Goal: Information Seeking & Learning: Check status

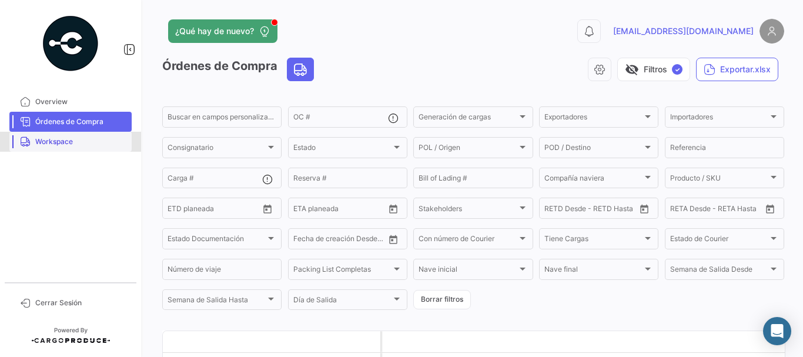
drag, startPoint x: 34, startPoint y: 141, endPoint x: 152, endPoint y: 141, distance: 117.6
click at [35, 140] on link "Workspace" at bounding box center [70, 142] width 122 height 20
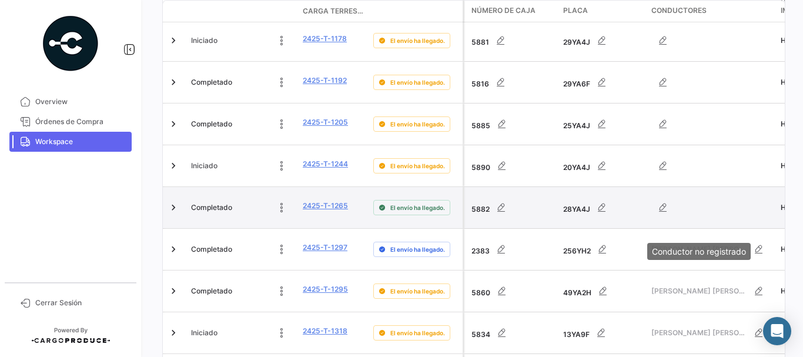
scroll to position [138, 0]
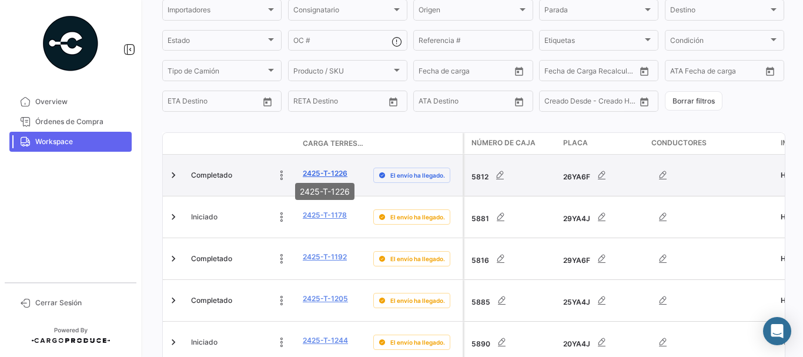
click at [312, 171] on link "2425-T-1226" at bounding box center [325, 173] width 45 height 11
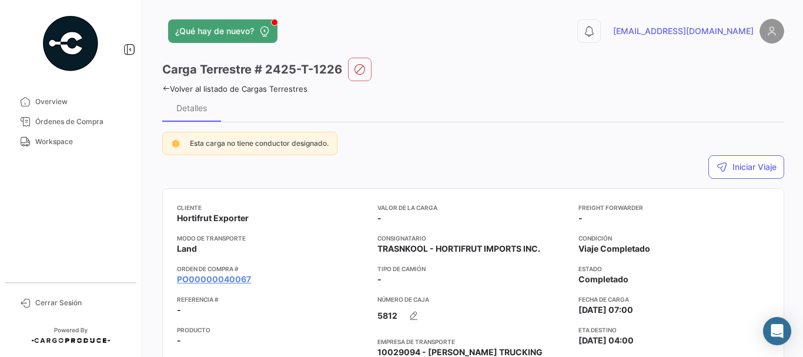
click at [162, 89] on icon at bounding box center [166, 89] width 8 height 8
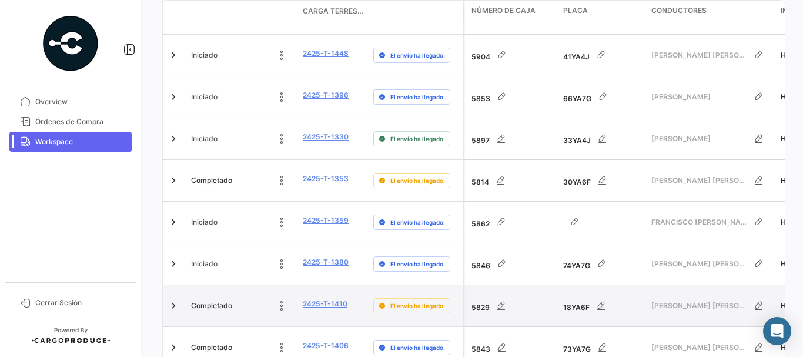
scroll to position [647, 0]
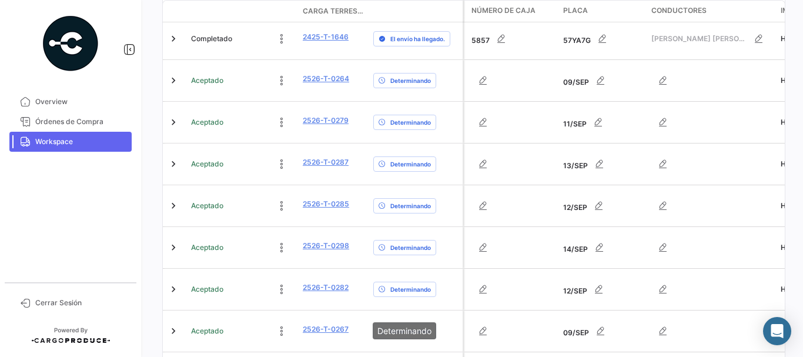
scroll to position [700, 0]
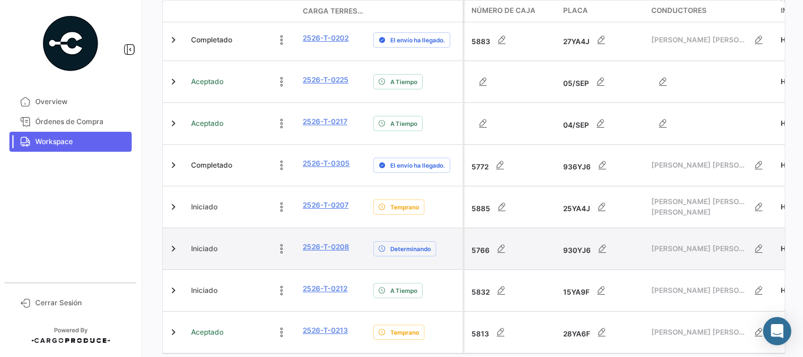
scroll to position [256, 0]
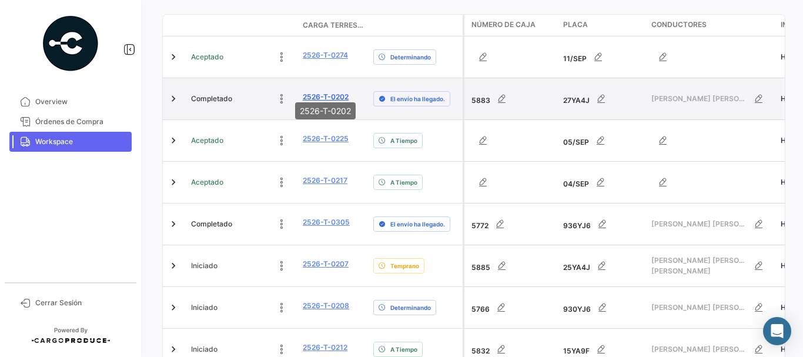
click at [325, 92] on link "2526-T-0202" at bounding box center [326, 97] width 46 height 11
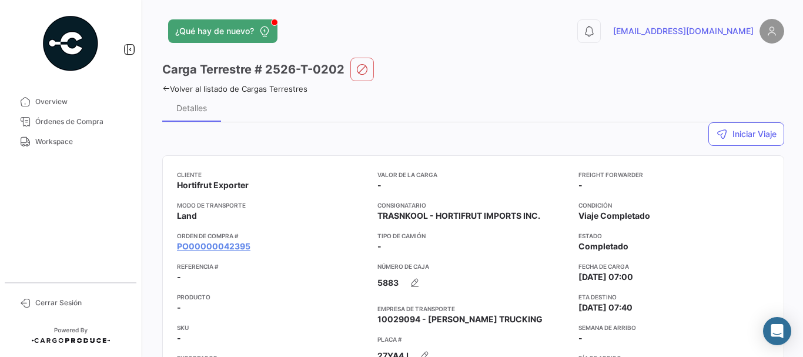
drag, startPoint x: 202, startPoint y: 191, endPoint x: 234, endPoint y: 224, distance: 46.2
click at [207, 191] on body "Overview Órdenes de Compra Workspace Cerrar Sesión ¿Qué hay de nuevo? 0 [EMAIL_…" at bounding box center [401, 178] width 803 height 357
drag, startPoint x: 353, startPoint y: 216, endPoint x: 329, endPoint y: 218, distance: 24.2
click at [352, 215] on app-card-info-value "Land" at bounding box center [272, 216] width 191 height 12
click at [279, 244] on app-card-info-value "PO00000042395" at bounding box center [272, 247] width 191 height 12
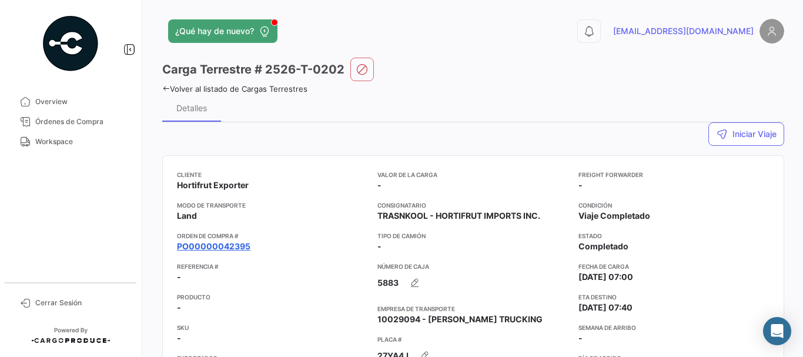
click at [234, 246] on link "PO00000042395" at bounding box center [214, 247] width 74 height 12
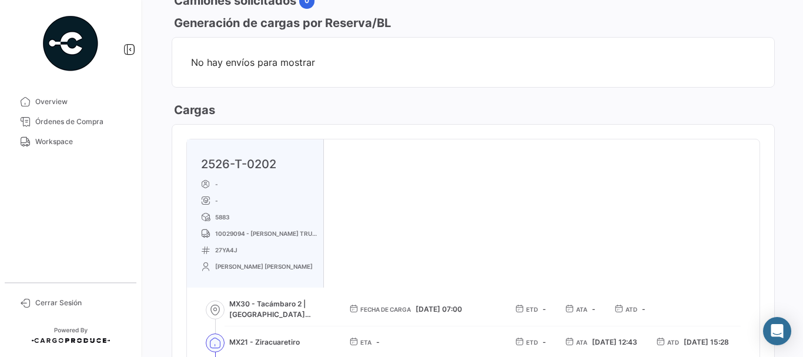
scroll to position [588, 0]
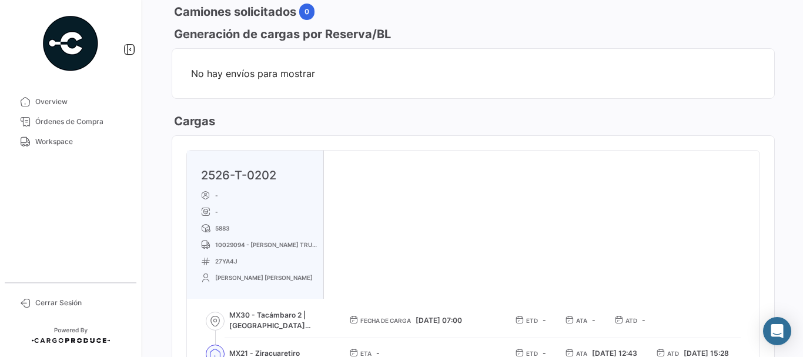
click at [251, 181] on link "2526-T-0202" at bounding box center [238, 175] width 75 height 14
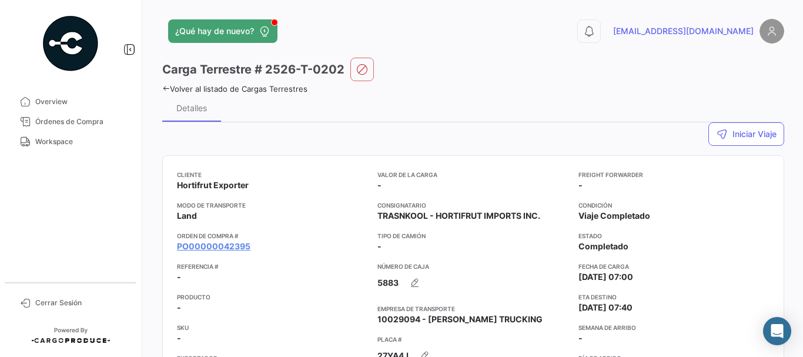
click at [169, 88] on icon at bounding box center [166, 89] width 8 height 8
